Goal: Find specific page/section: Find specific page/section

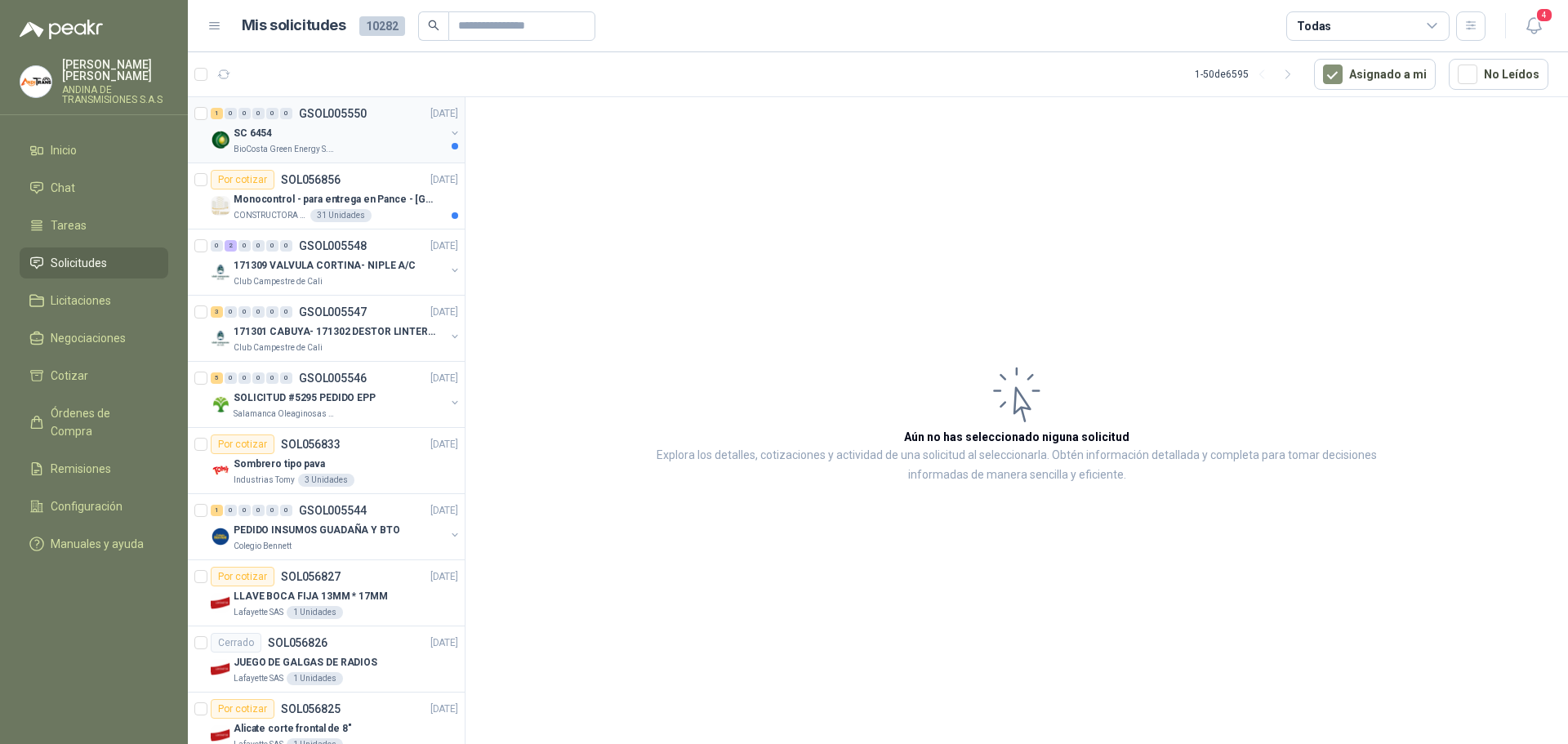
click at [253, 132] on p "SC 6454" at bounding box center [252, 134] width 38 height 15
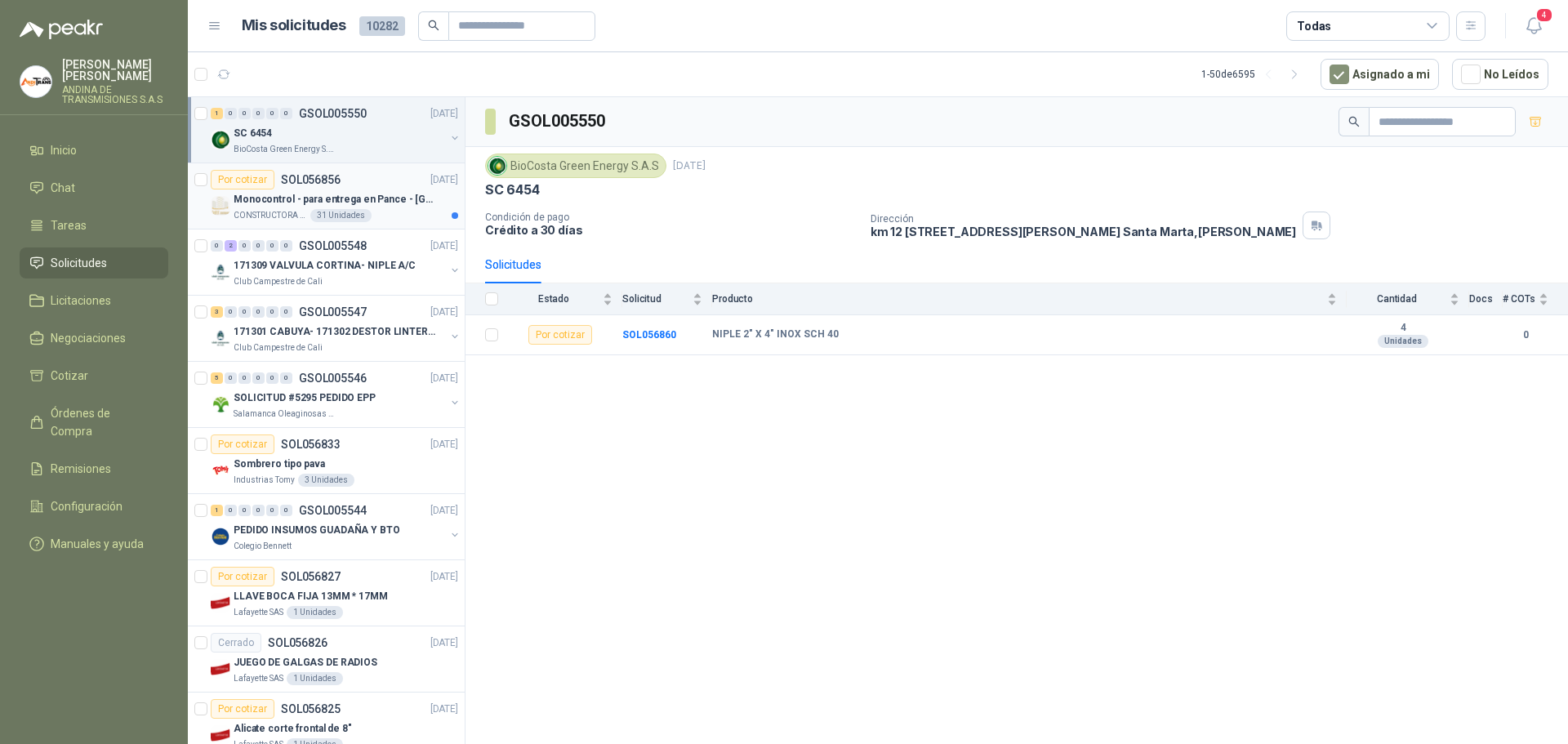
click at [286, 196] on p "Monocontrol - para entrega en Pance - [GEOGRAPHIC_DATA]" at bounding box center [334, 200] width 204 height 15
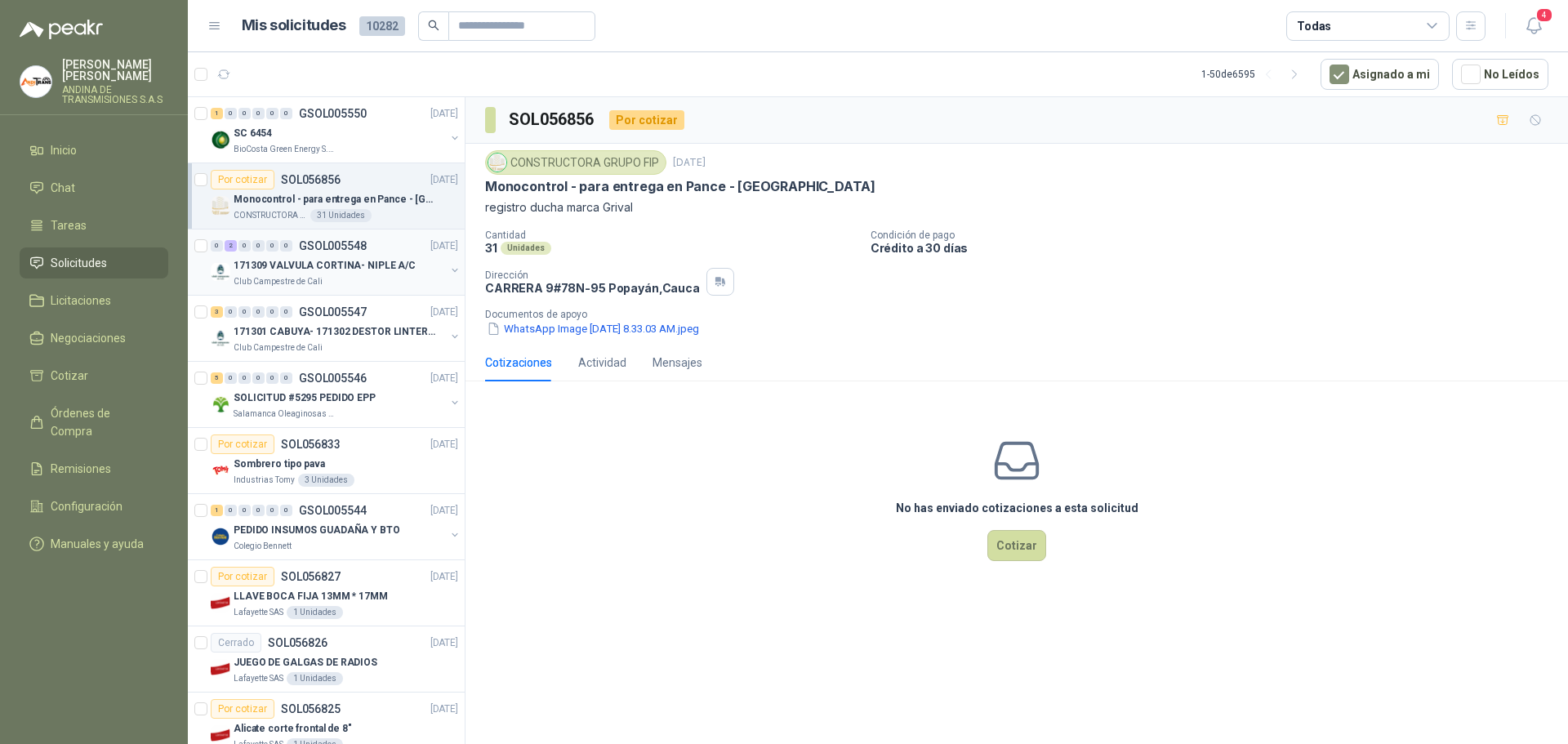
click at [290, 266] on p "171309 VALVULA CORTINA- NIPLE A/C" at bounding box center [324, 266] width 183 height 15
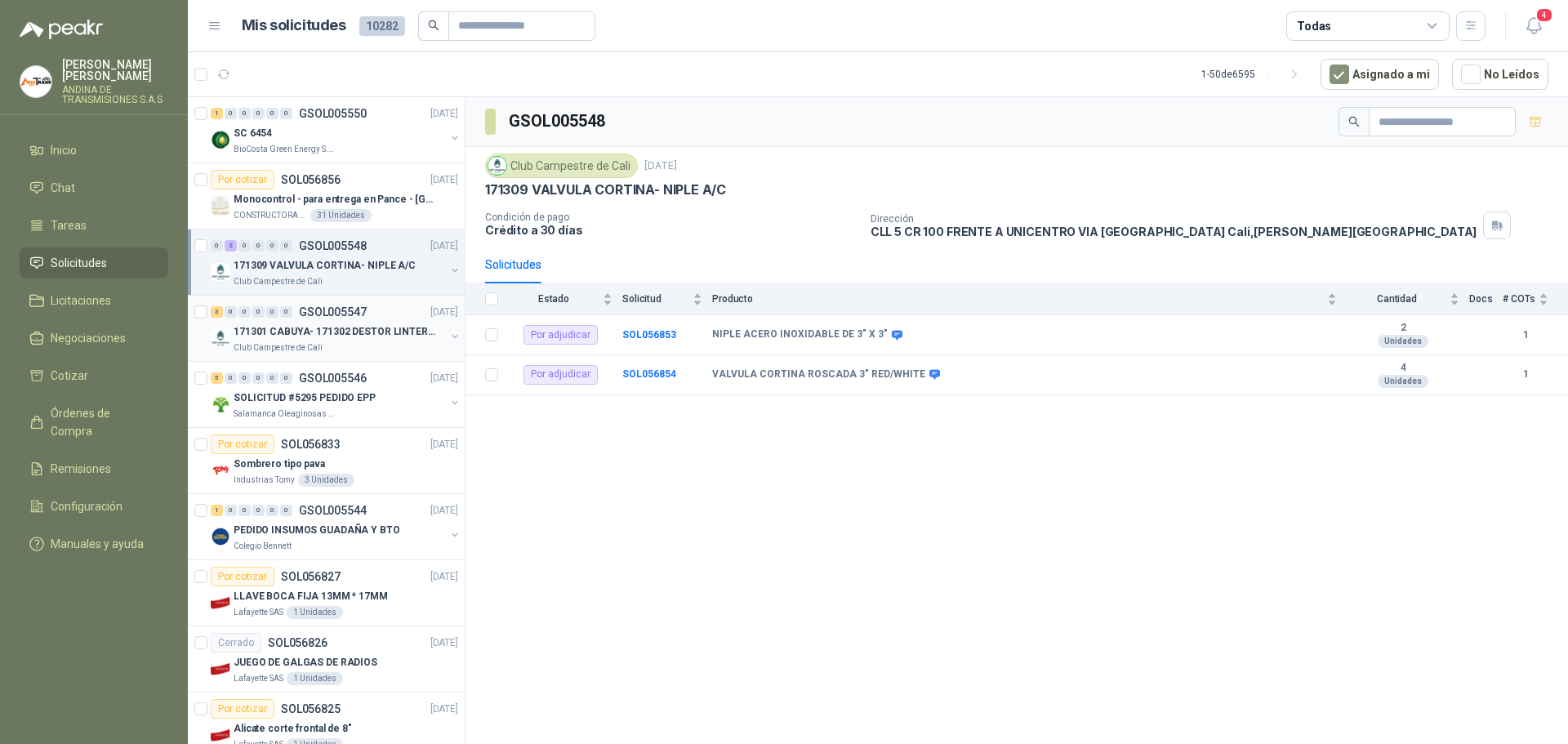
click at [323, 322] on div "171301 CABUYA- 171302 DESTOR LINTER- 171305 PINZA" at bounding box center [338, 331] width 211 height 20
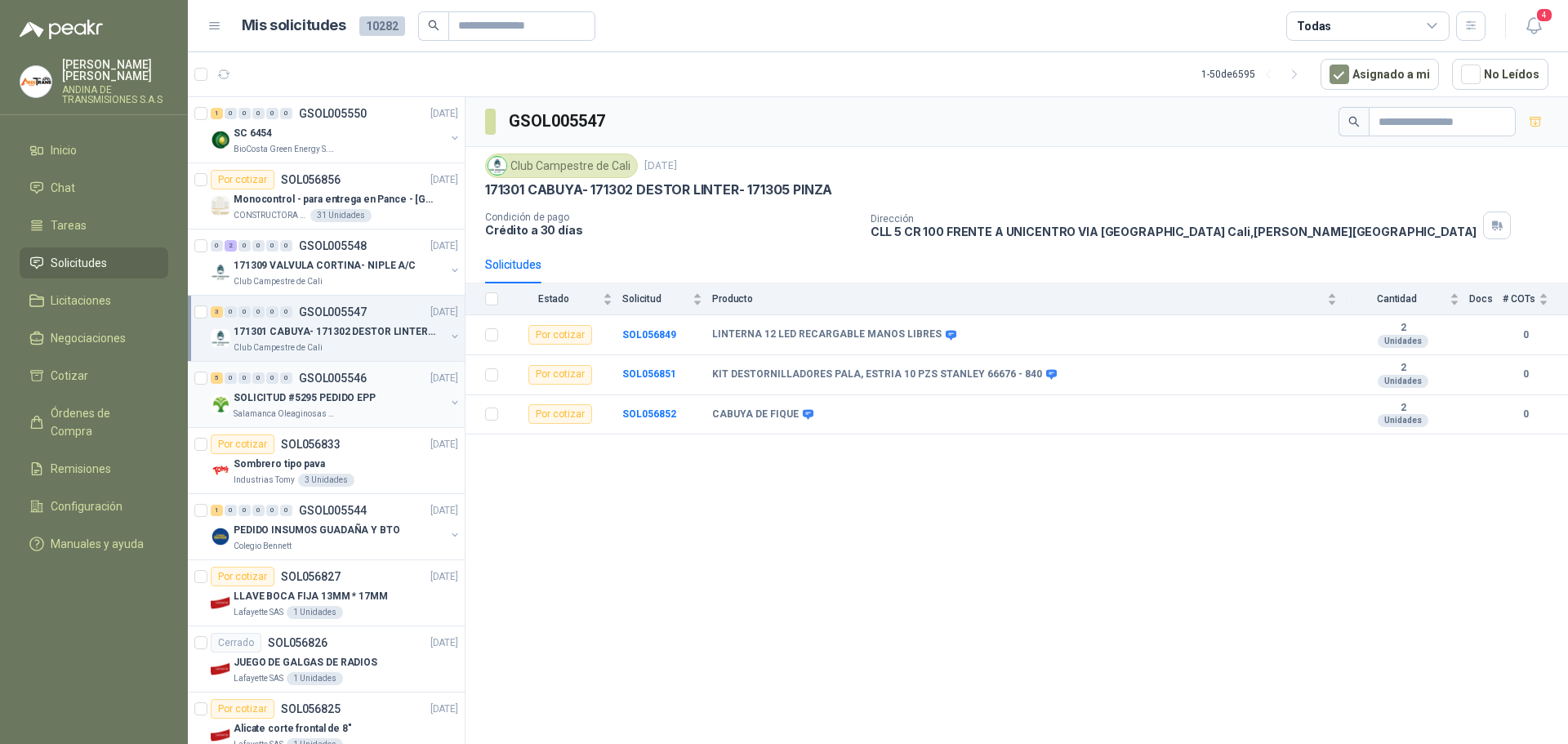
click at [337, 395] on p "SOLICITUD #5295 PEDIDO EPP" at bounding box center [304, 397] width 142 height 15
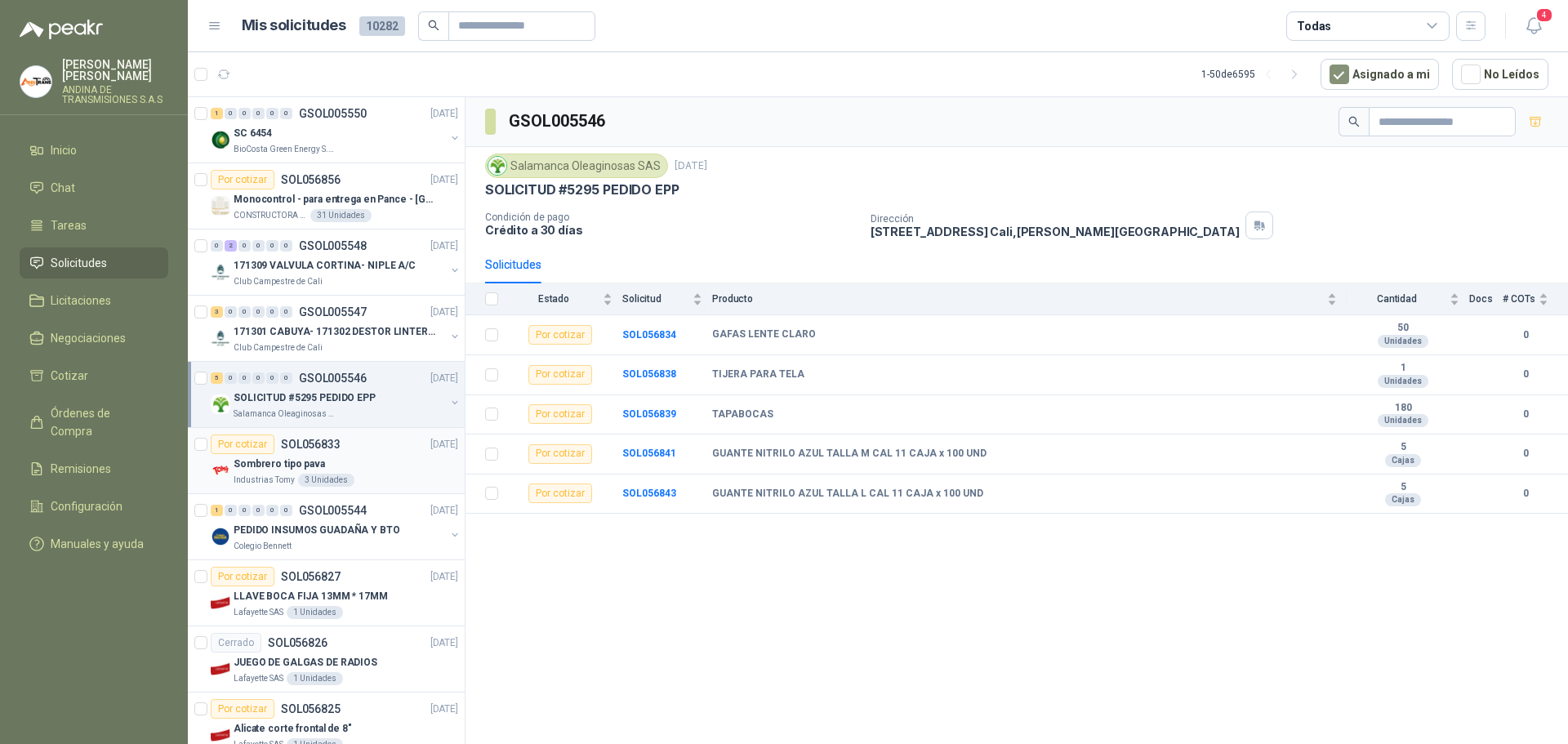
click at [311, 463] on p "Sombrero tipo pava" at bounding box center [279, 464] width 92 height 15
